Goal: Task Accomplishment & Management: Manage account settings

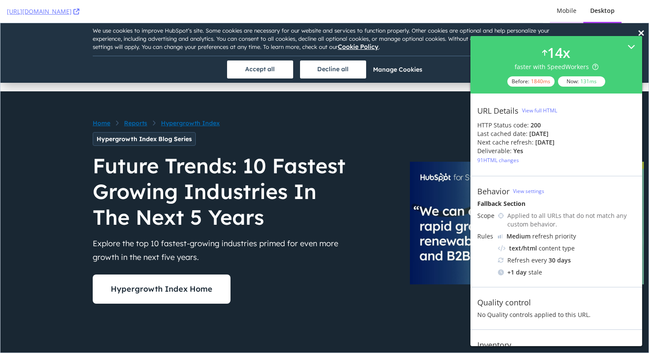
click at [568, 8] on div "Mobile" at bounding box center [567, 10] width 20 height 9
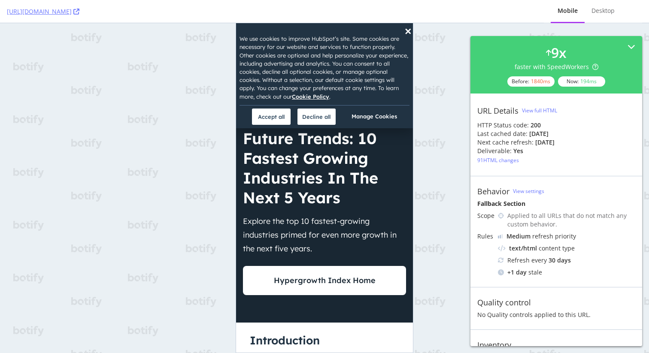
scroll to position [25, 0]
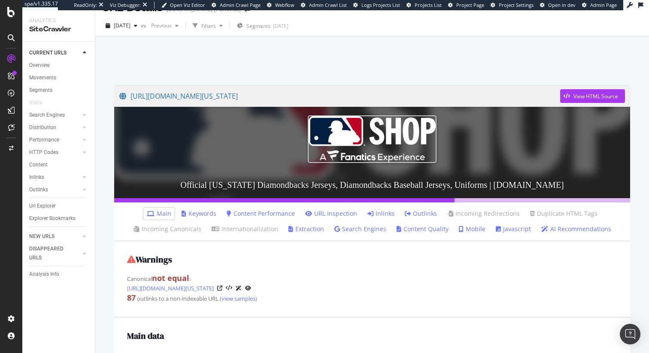
scroll to position [24, 0]
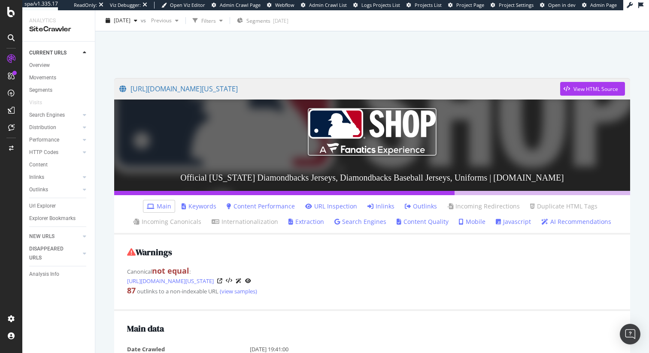
click at [508, 224] on link "Javascript" at bounding box center [513, 222] width 35 height 9
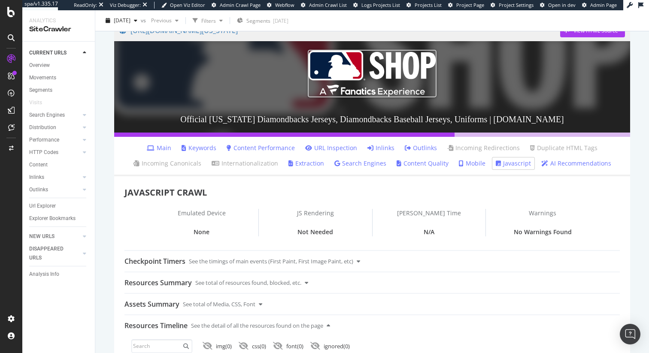
scroll to position [79, 0]
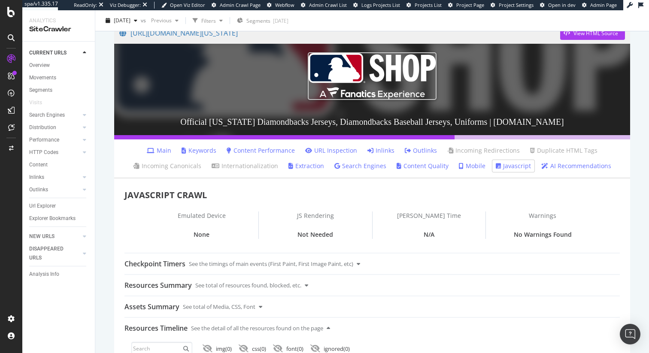
click at [155, 148] on icon at bounding box center [151, 151] width 8 height 6
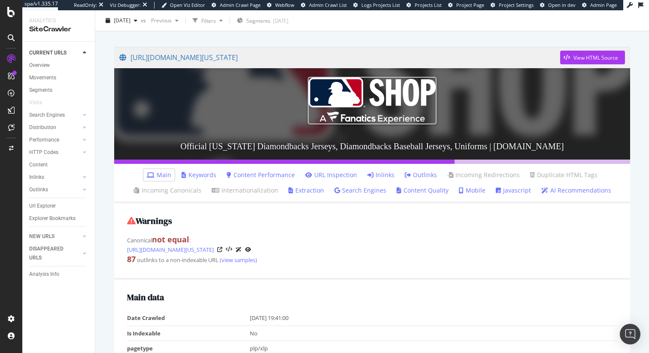
scroll to position [52, 0]
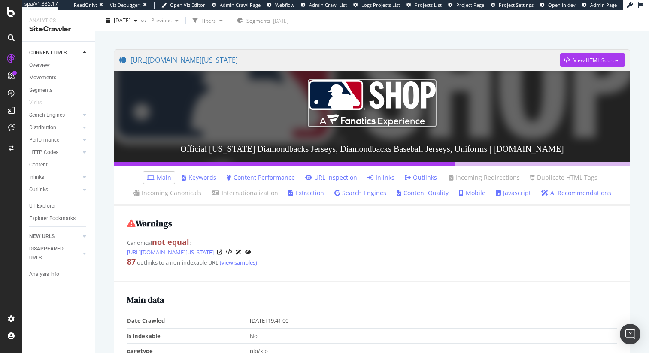
click at [515, 193] on link "Javascript" at bounding box center [513, 193] width 35 height 9
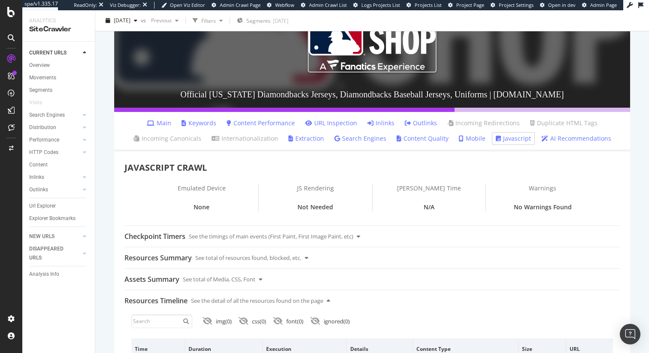
scroll to position [109, 0]
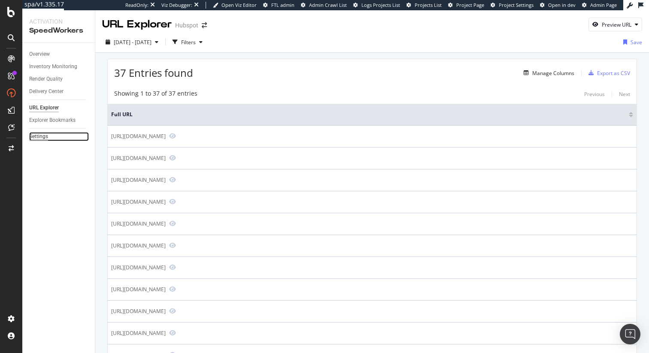
click at [37, 134] on div "Settings" at bounding box center [38, 136] width 19 height 9
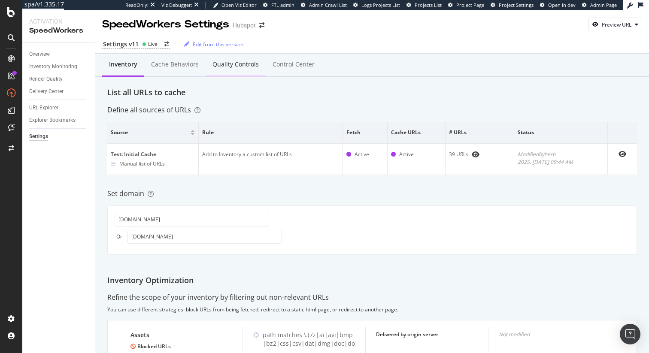
click at [244, 70] on div "Quality Controls" at bounding box center [236, 65] width 60 height 24
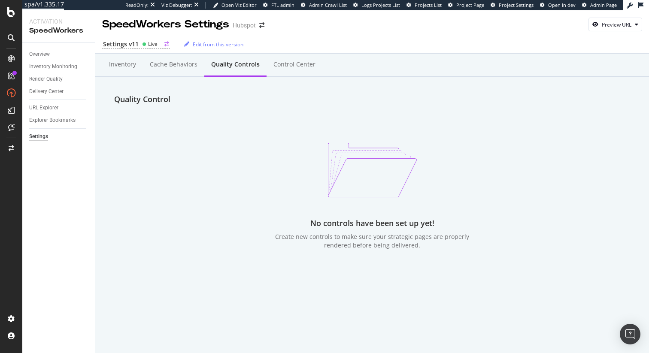
click at [136, 41] on div "Settings v11" at bounding box center [121, 44] width 36 height 9
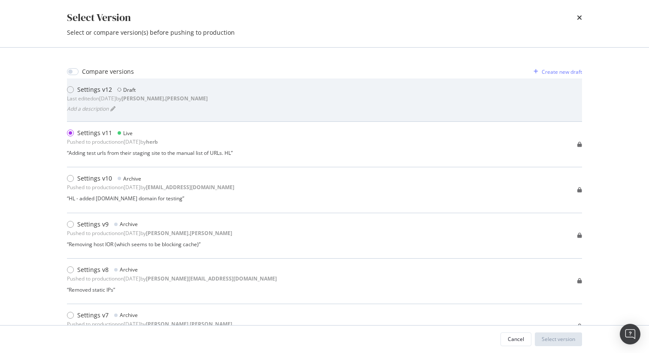
click at [151, 101] on b "robert.salerno" at bounding box center [165, 98] width 86 height 7
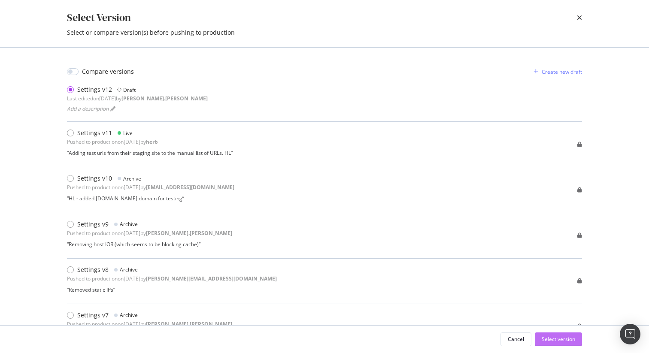
click at [558, 339] on div "Select version" at bounding box center [558, 339] width 33 height 7
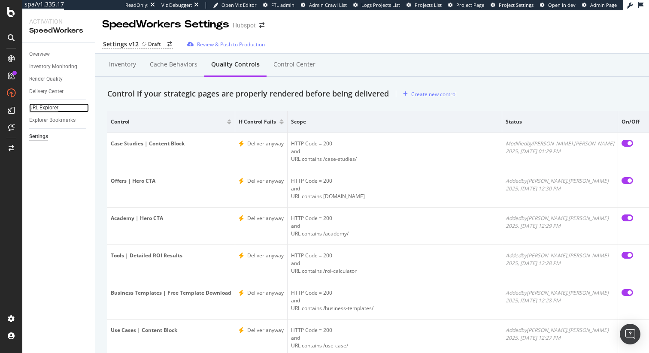
click at [43, 108] on div "URL Explorer" at bounding box center [43, 107] width 29 height 9
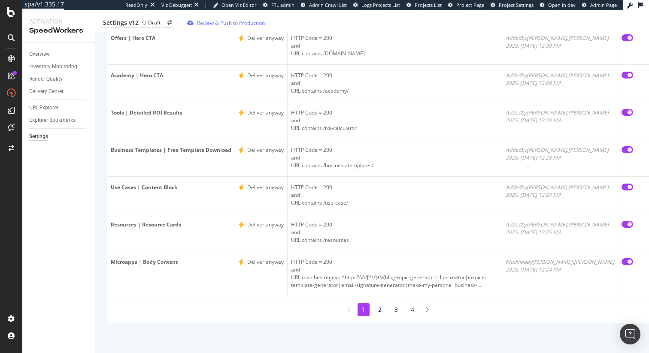
click at [407, 310] on li "4" at bounding box center [413, 310] width 12 height 13
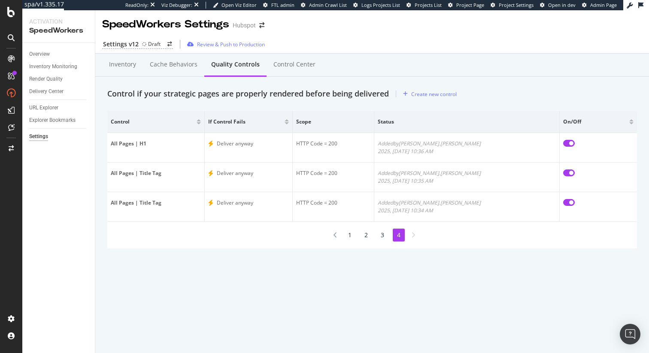
click at [382, 237] on li "3" at bounding box center [383, 235] width 12 height 13
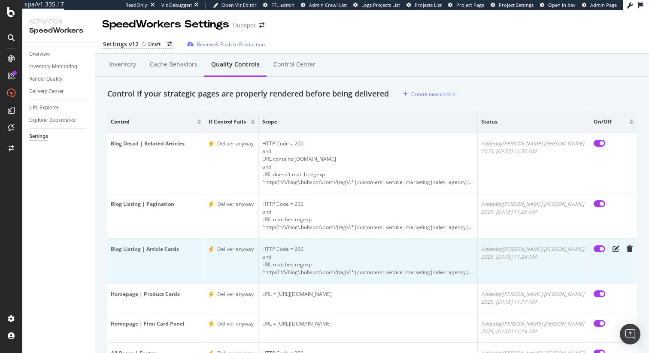
scroll to position [166, 0]
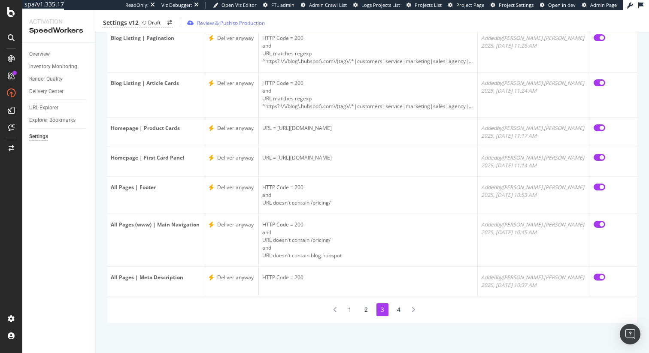
click at [367, 313] on li "2" at bounding box center [366, 310] width 12 height 13
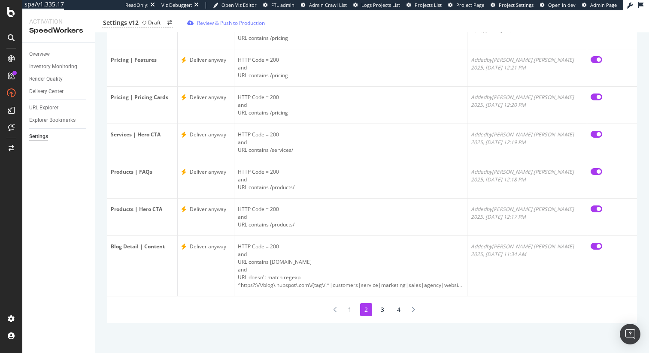
click at [352, 312] on li "1" at bounding box center [350, 310] width 12 height 13
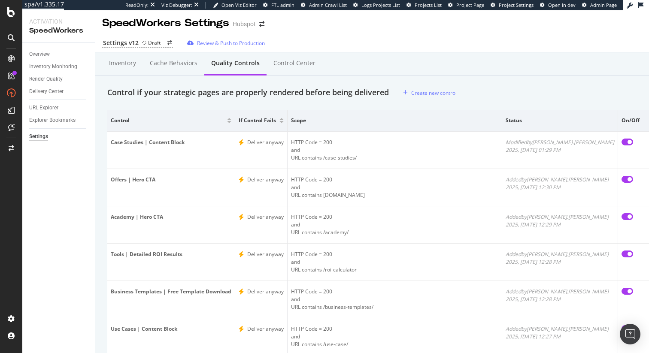
scroll to position [0, 0]
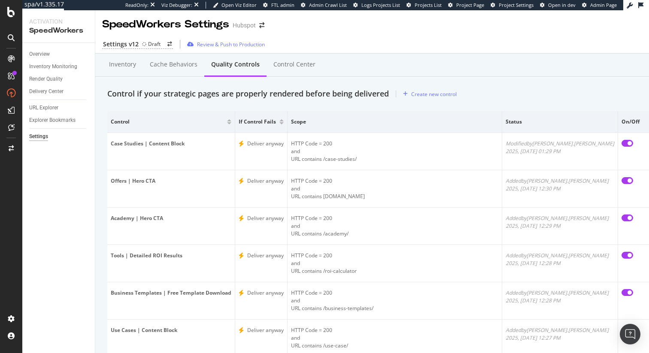
click at [369, 51] on div "Settings v12 Draft Review & Push to Production" at bounding box center [385, 44] width 581 height 18
click at [122, 66] on div "Inventory" at bounding box center [122, 64] width 27 height 9
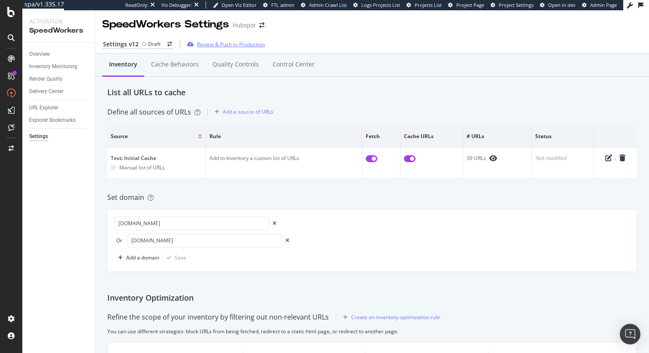
click at [245, 46] on div "Review & Push to Production" at bounding box center [231, 44] width 68 height 7
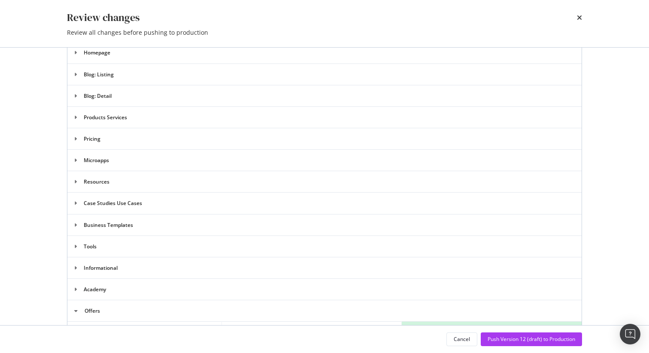
scroll to position [383, 0]
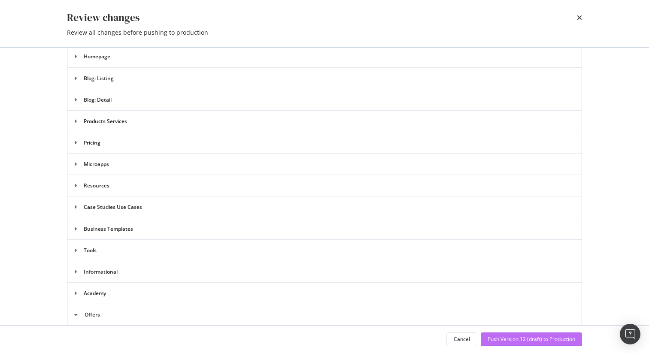
click at [511, 341] on div "Push Version 12 (draft) to Production" at bounding box center [532, 339] width 88 height 7
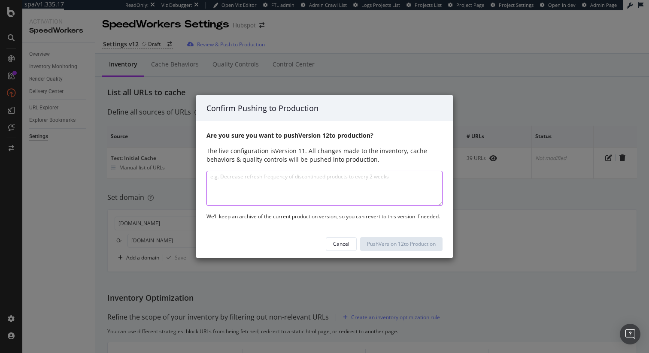
click at [308, 190] on textarea at bounding box center [325, 188] width 236 height 35
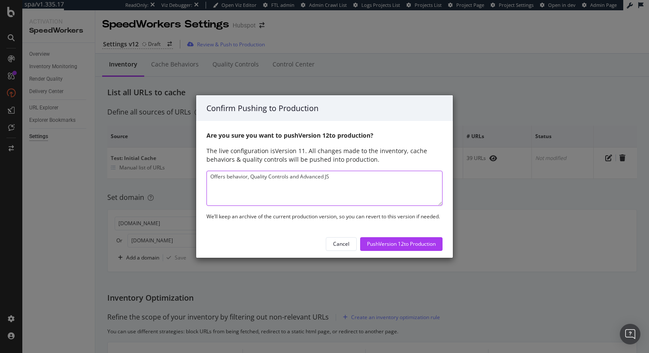
click at [359, 180] on textarea "Offers behavior, Quality Controls and Advanced JS" at bounding box center [325, 188] width 236 height 35
click at [365, 179] on textarea "Offers behavior, Quality Controls and Advanced JS" at bounding box center [325, 188] width 236 height 35
type textarea "Offers behavior, Quality Controls and Advanced JS"
click at [381, 246] on div "Push Version 12 to Production" at bounding box center [401, 243] width 69 height 7
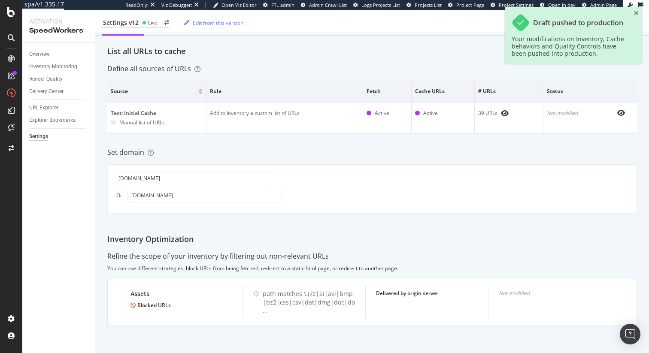
scroll to position [0, 0]
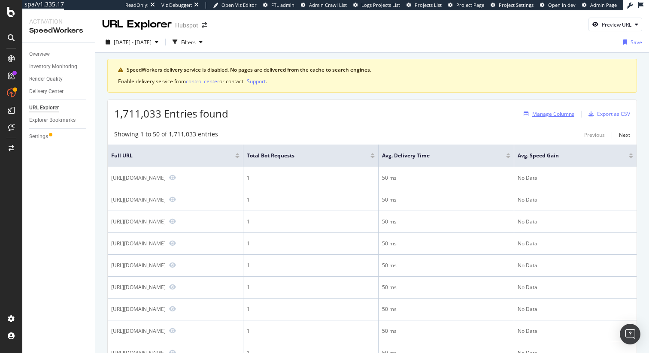
click at [545, 116] on div "Manage Columns" at bounding box center [554, 113] width 42 height 7
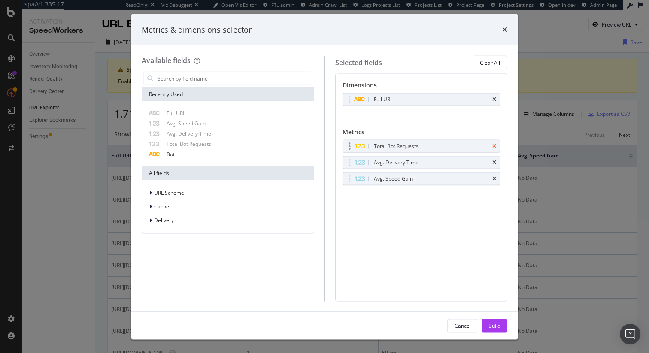
click at [494, 145] on icon "times" at bounding box center [495, 146] width 4 height 5
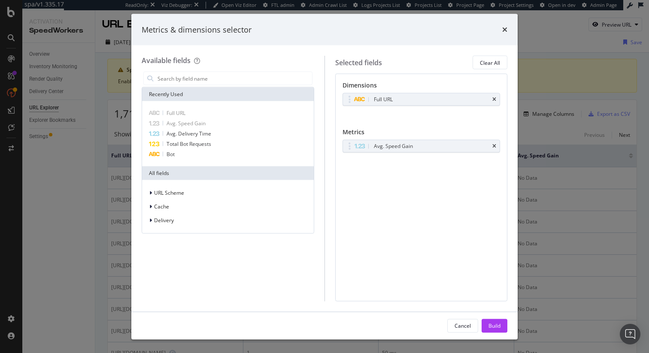
click at [494, 145] on icon "times" at bounding box center [495, 146] width 4 height 5
click at [494, 322] on div "Build" at bounding box center [495, 325] width 12 height 7
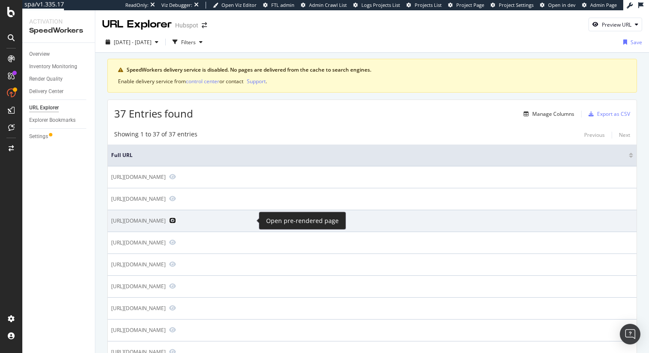
click at [176, 220] on icon "Preview https://www.hubspot.com/academy/guided-onboarding" at bounding box center [172, 221] width 7 height 6
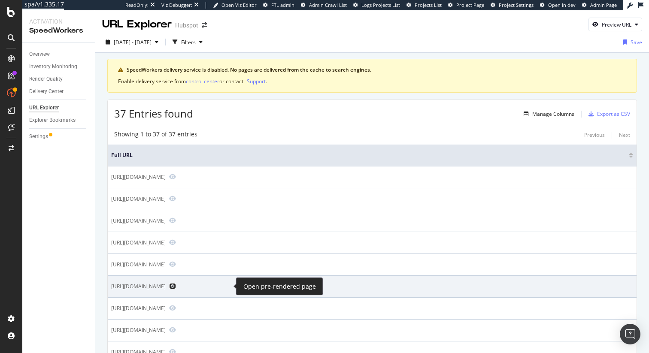
click at [176, 285] on icon "Preview https://www.wthubspot.com/analyst-day-2025" at bounding box center [172, 286] width 7 height 6
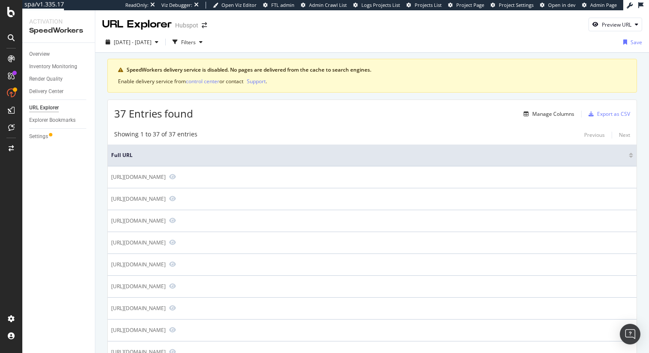
click at [364, 112] on div "37 Entries found Manage Columns Export as CSV" at bounding box center [372, 110] width 529 height 21
click at [33, 54] on div "Overview" at bounding box center [39, 54] width 21 height 9
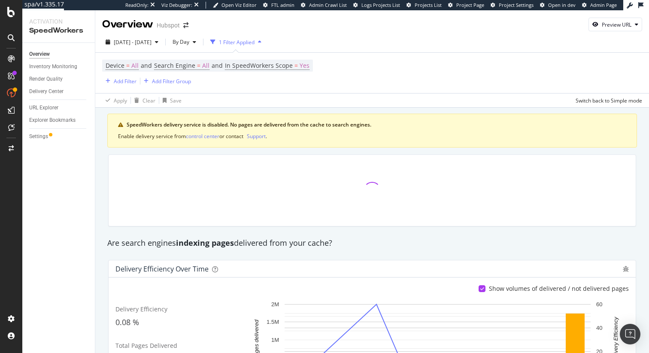
click at [316, 105] on div "Apply Clear Save Switch back to Simple mode" at bounding box center [372, 100] width 554 height 14
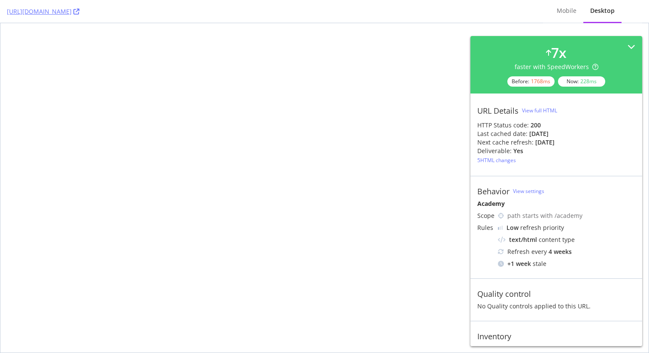
select select "1"
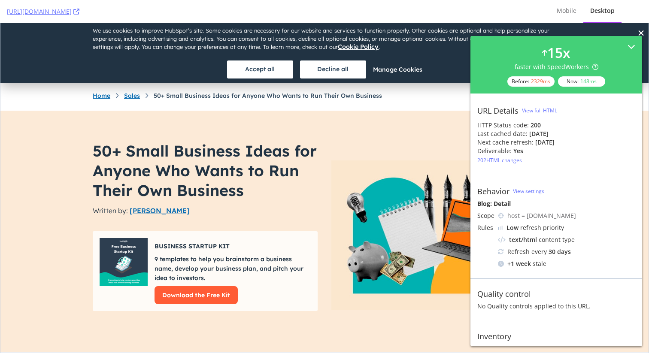
scroll to position [17, 0]
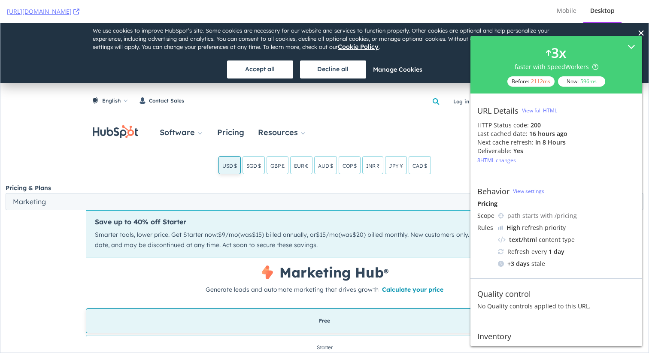
scroll to position [17, 0]
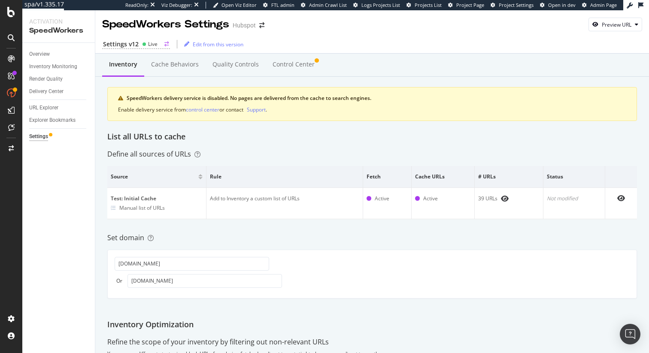
click at [138, 42] on div "Settings v12 Live" at bounding box center [136, 44] width 68 height 9
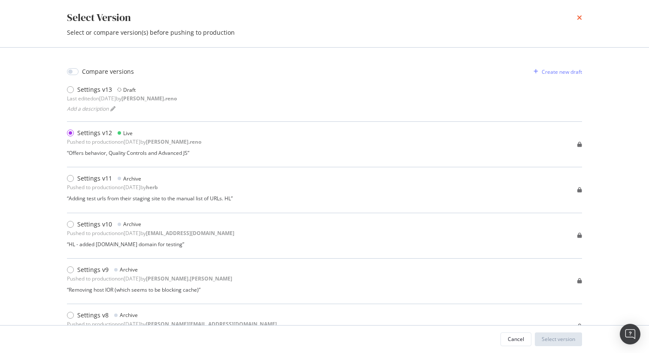
click at [579, 17] on icon "times" at bounding box center [579, 17] width 5 height 7
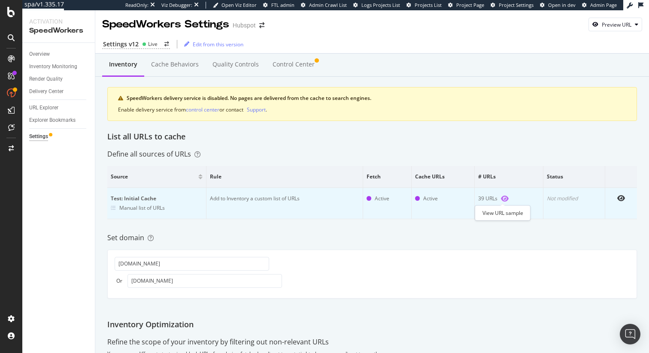
click at [504, 199] on icon "eye" at bounding box center [505, 198] width 8 height 7
